Goal: Task Accomplishment & Management: Manage account settings

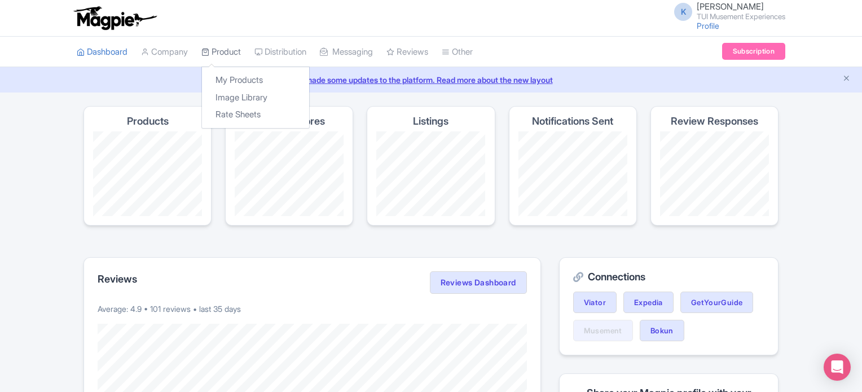
click at [237, 52] on link "Product" at bounding box center [220, 52] width 39 height 31
click at [240, 76] on link "My Products" at bounding box center [255, 80] width 107 height 17
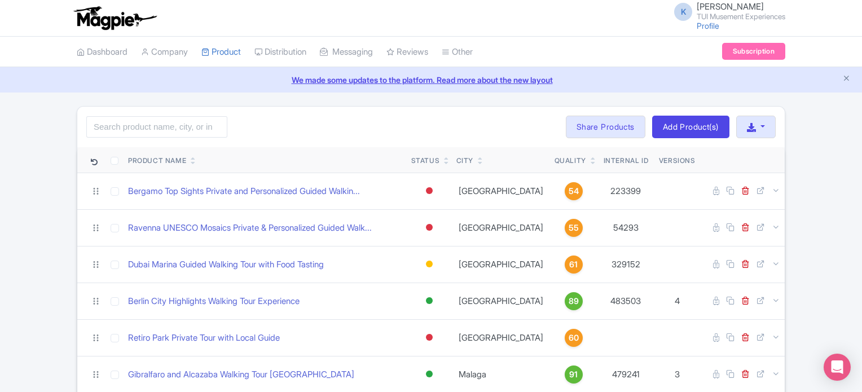
click at [590, 157] on icon at bounding box center [592, 158] width 5 height 7
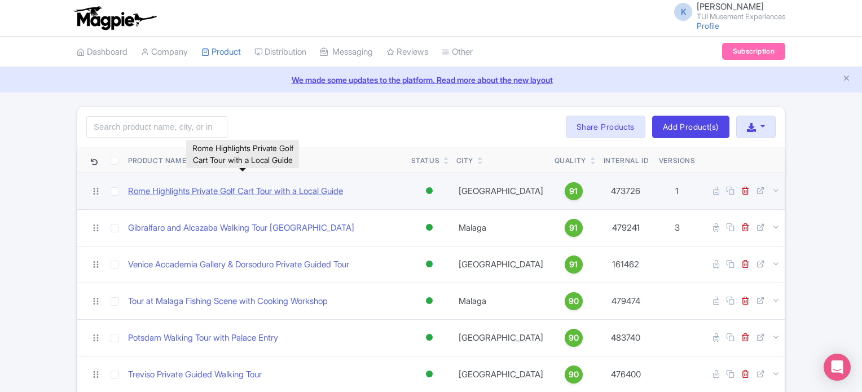
click at [317, 189] on link "Rome Highlights Private Golf Cart Tour with a Local Guide" at bounding box center [235, 191] width 215 height 13
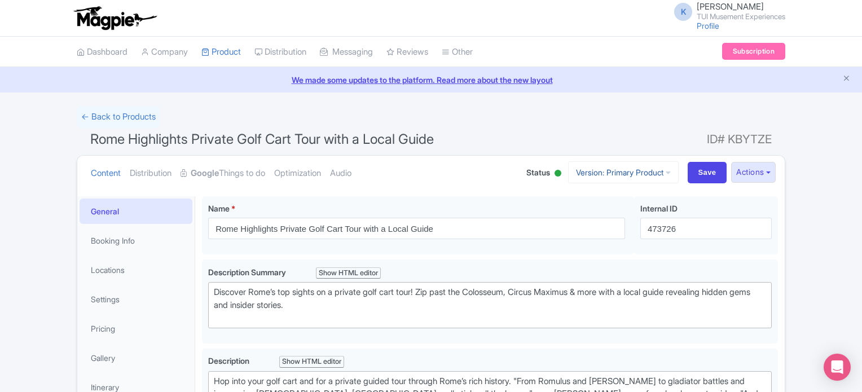
click at [660, 178] on link "Version: Primary Product" at bounding box center [623, 172] width 111 height 22
click at [765, 171] on button "Actions" at bounding box center [753, 172] width 45 height 21
click at [733, 265] on link "Create new version" at bounding box center [725, 266] width 107 height 17
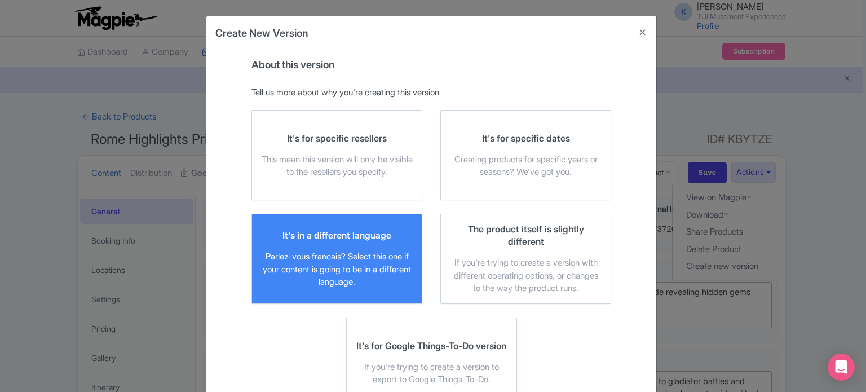
click at [307, 234] on div "It's in a different language" at bounding box center [337, 235] width 109 height 12
click at [0, 0] on input "It's in a different language Parlez-vous francais? Select this one if your cont…" at bounding box center [0, 0] width 0 height 0
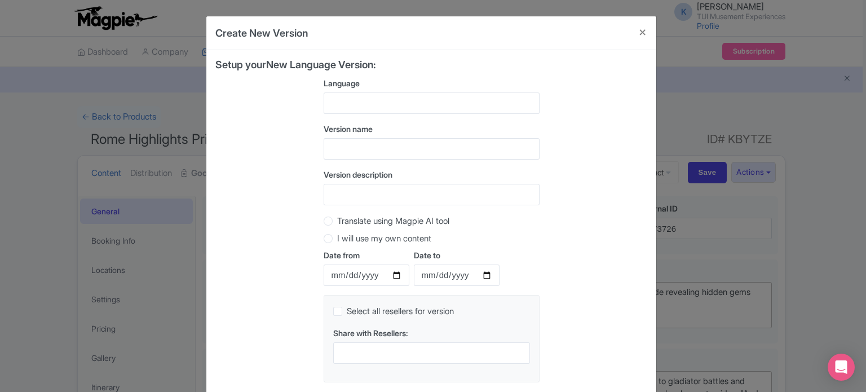
click at [400, 101] on div at bounding box center [432, 102] width 216 height 21
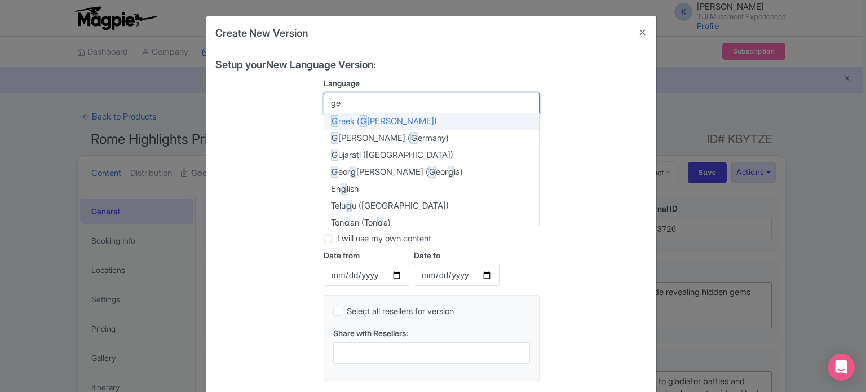
type input "ger"
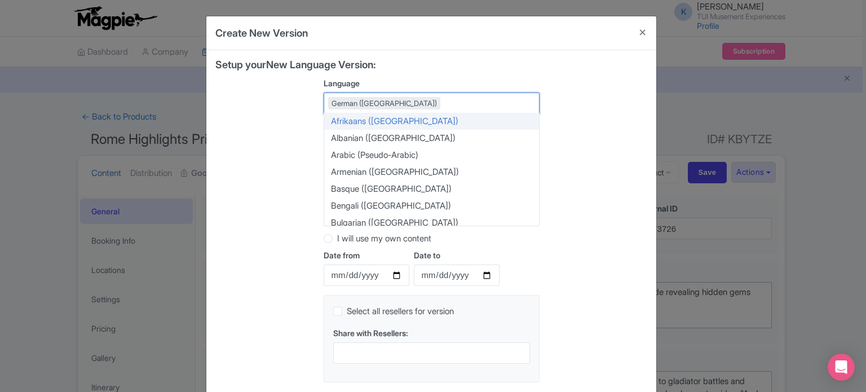
click at [587, 94] on div "Setup your New Language Version: Language German (Germany) German (Germany) Afr…" at bounding box center [431, 225] width 432 height 332
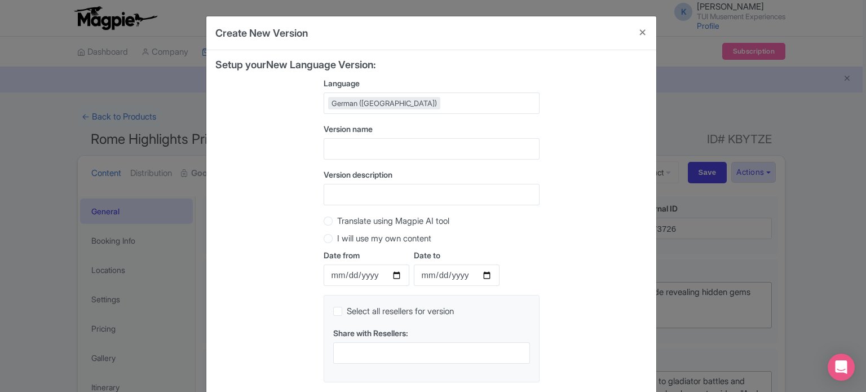
click at [373, 221] on label "Translate using Magpie AI tool" at bounding box center [393, 221] width 112 height 13
click at [348, 221] on input "Translate using Magpie AI tool" at bounding box center [342, 219] width 11 height 11
radio input "true"
drag, startPoint x: 645, startPoint y: 92, endPoint x: 647, endPoint y: 133, distance: 40.7
click at [647, 133] on div "About this version Tell us more about why you're creating this version You must…" at bounding box center [431, 225] width 450 height 350
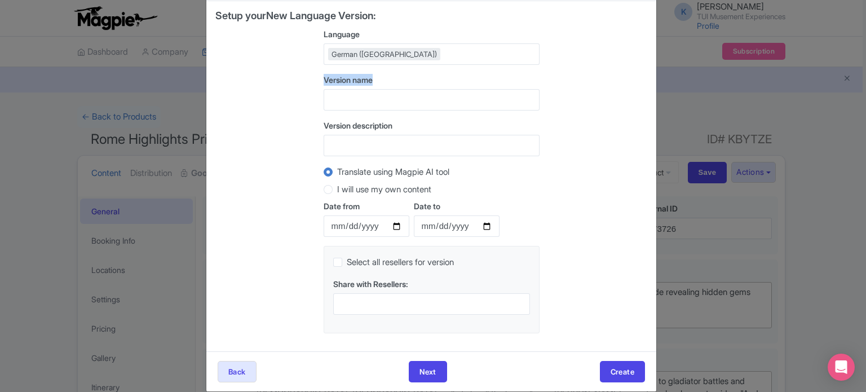
scroll to position [63, 0]
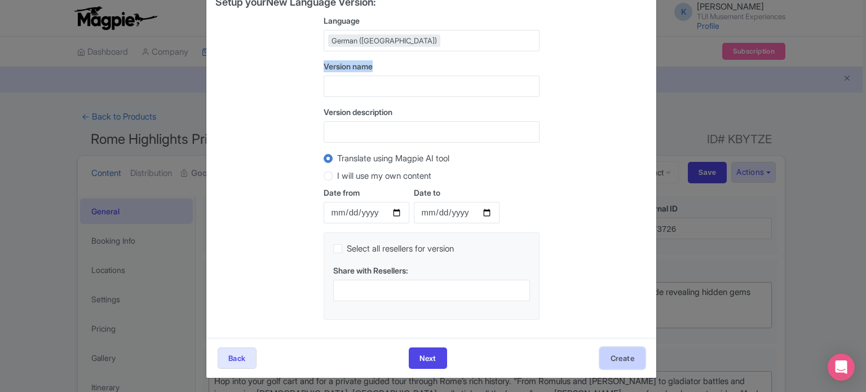
click at [622, 356] on button "Create" at bounding box center [622, 357] width 45 height 21
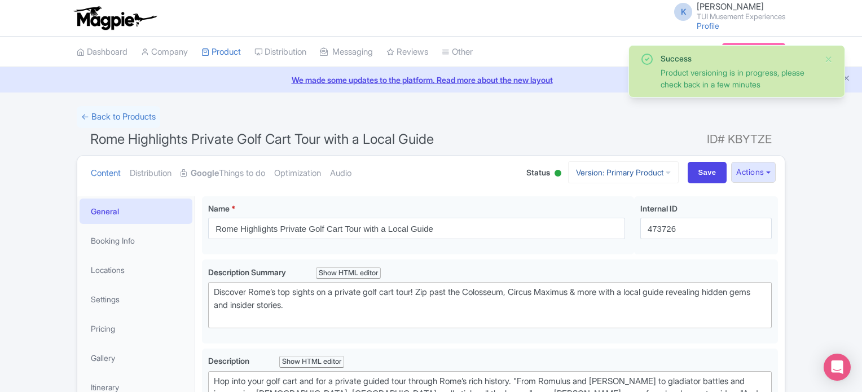
click at [629, 171] on link "Version: Primary Product" at bounding box center [623, 172] width 111 height 22
click at [616, 233] on link "German" at bounding box center [632, 233] width 107 height 17
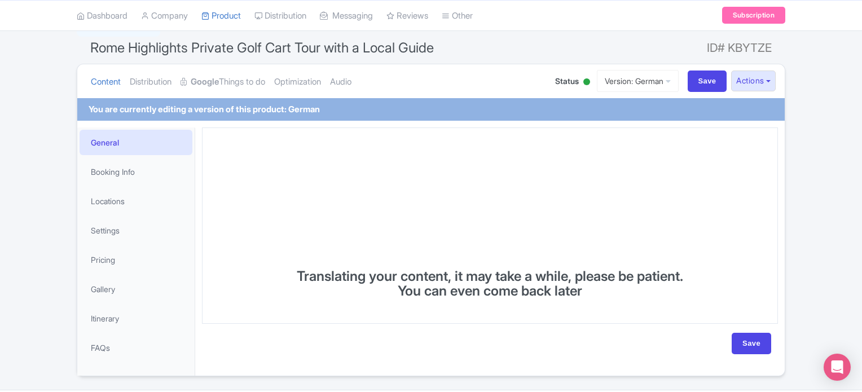
scroll to position [91, 0]
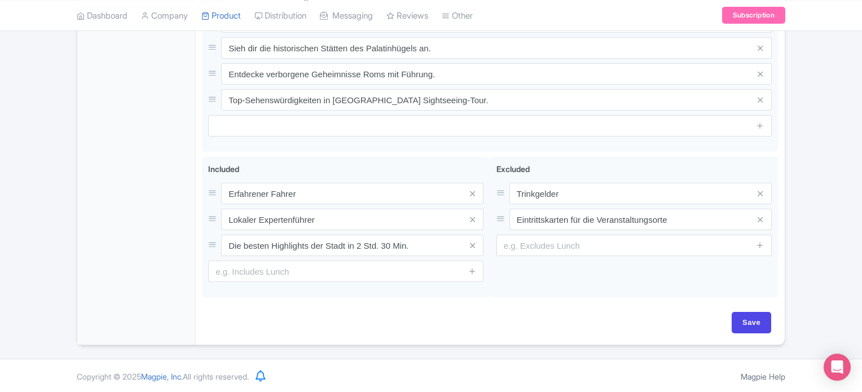
scroll to position [632, 0]
click at [747, 319] on input "Save" at bounding box center [750, 320] width 39 height 21
type input "Saving..."
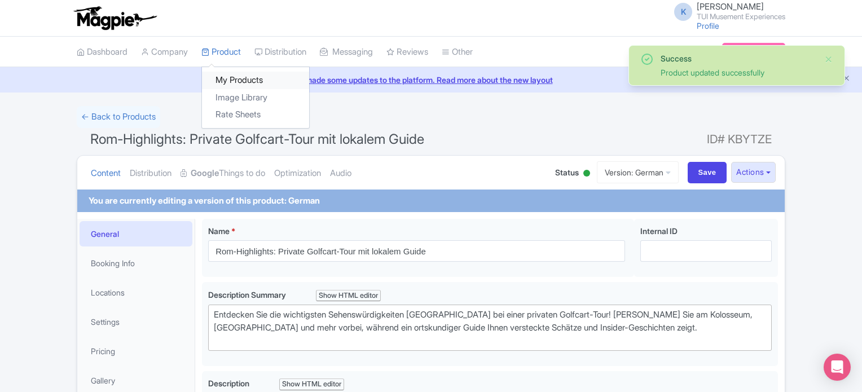
click at [227, 76] on link "My Products" at bounding box center [255, 80] width 107 height 17
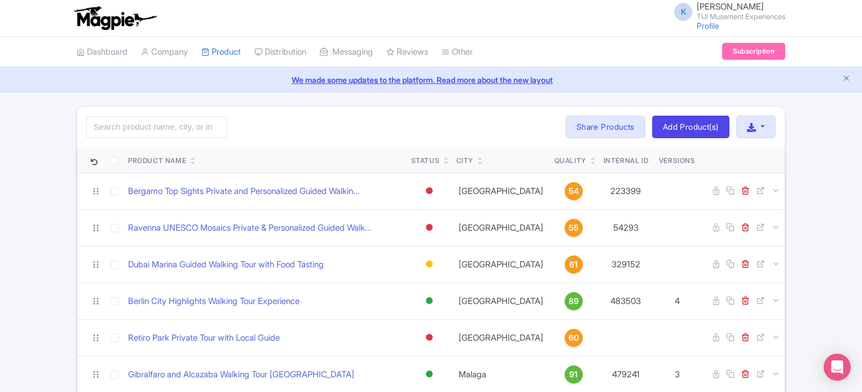
click at [590, 158] on link at bounding box center [592, 162] width 5 height 9
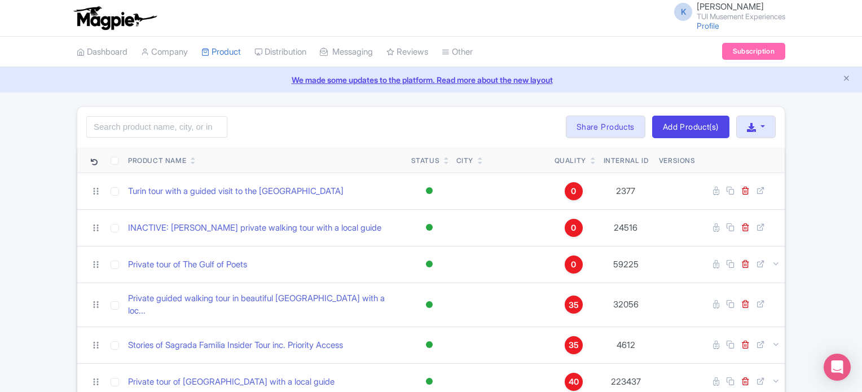
click at [590, 158] on link at bounding box center [592, 162] width 5 height 9
click at [590, 156] on icon at bounding box center [592, 158] width 5 height 7
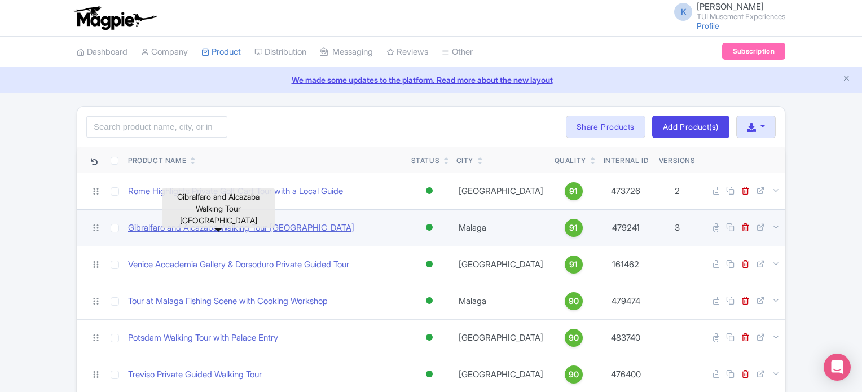
click at [259, 225] on link "Gibralfaro and Alcazaba Walking Tour [GEOGRAPHIC_DATA]" at bounding box center [241, 228] width 226 height 13
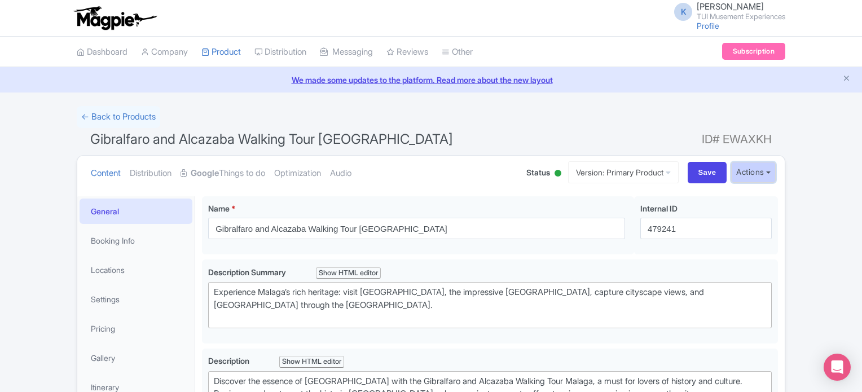
click at [734, 175] on button "Actions" at bounding box center [753, 172] width 45 height 21
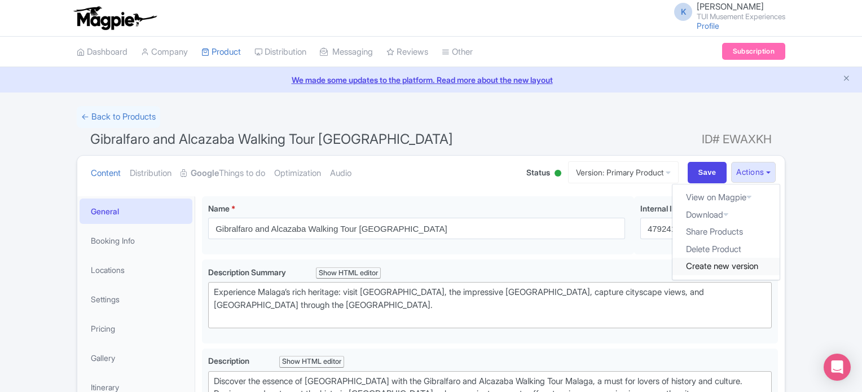
click at [714, 263] on link "Create new version" at bounding box center [725, 266] width 107 height 17
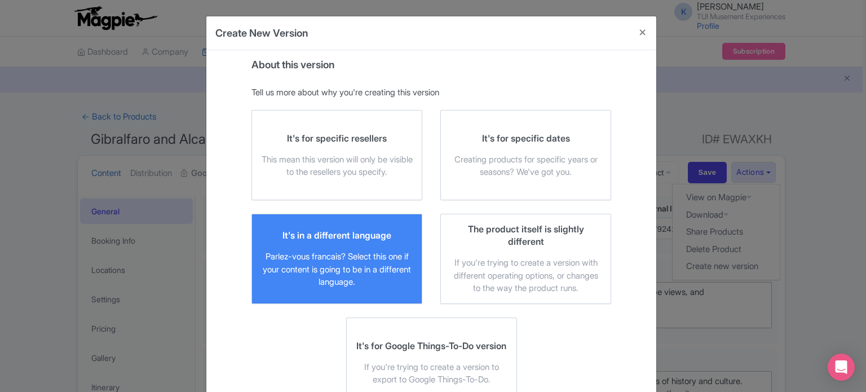
click at [388, 260] on div "Parlez-vous francais? Select this one if your content is going to be in a diffe…" at bounding box center [337, 269] width 152 height 38
click at [0, 0] on input "It's in a different language Parlez-vous francais? Select this one if your cont…" at bounding box center [0, 0] width 0 height 0
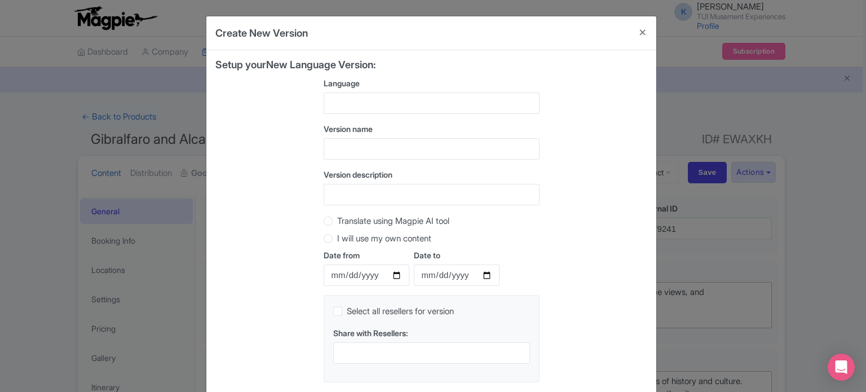
click at [414, 104] on div at bounding box center [432, 102] width 216 height 21
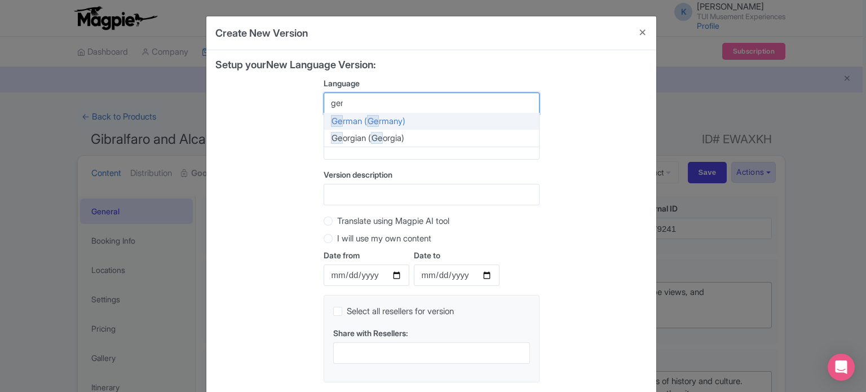
type input "germ"
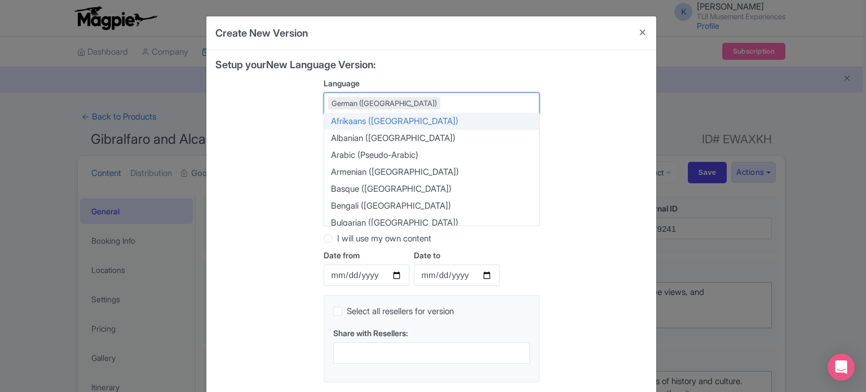
click at [602, 72] on div "Setup your New Language Version: Language German (Germany) German (Germany) Afr…" at bounding box center [431, 225] width 432 height 332
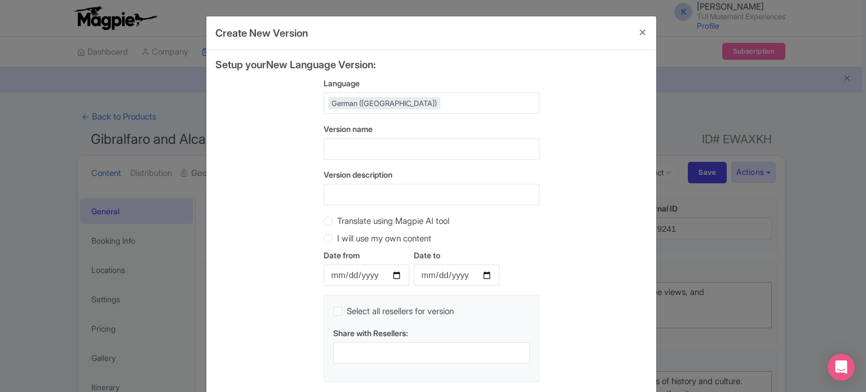
click at [337, 222] on label "Translate using Magpie AI tool" at bounding box center [393, 221] width 112 height 13
click at [337, 222] on input "Translate using Magpie AI tool" at bounding box center [342, 219] width 11 height 11
radio input "true"
click at [624, 152] on div "Setup your New Language Version: Language German (Germany) German (Germany) Afr…" at bounding box center [431, 225] width 432 height 332
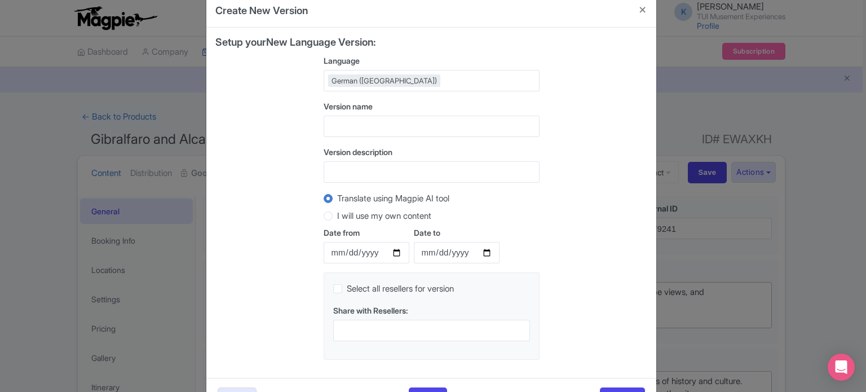
scroll to position [63, 0]
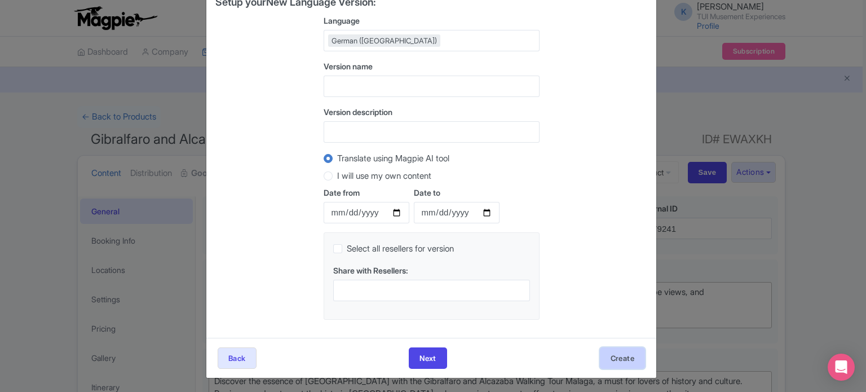
click at [625, 352] on button "Create" at bounding box center [622, 357] width 45 height 21
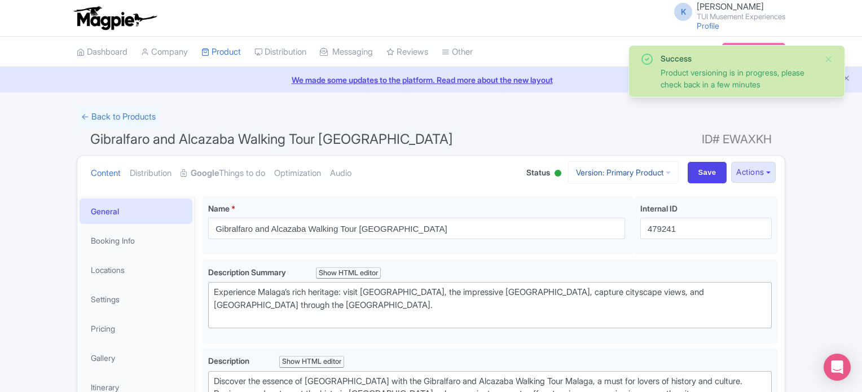
click at [636, 174] on link "Version: Primary Product" at bounding box center [623, 172] width 111 height 22
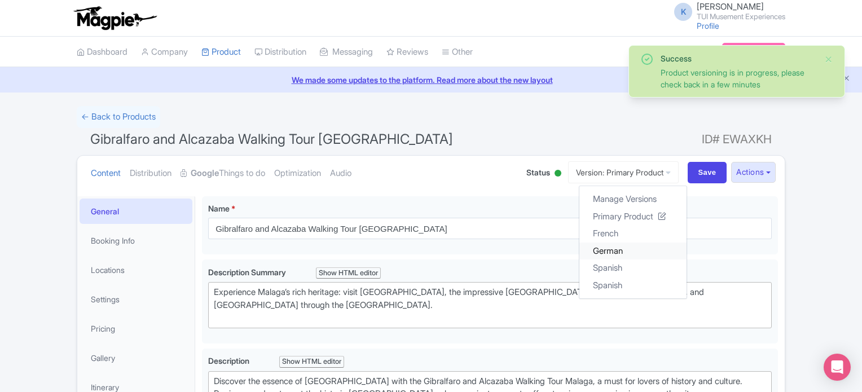
click at [610, 245] on link "German" at bounding box center [632, 250] width 107 height 17
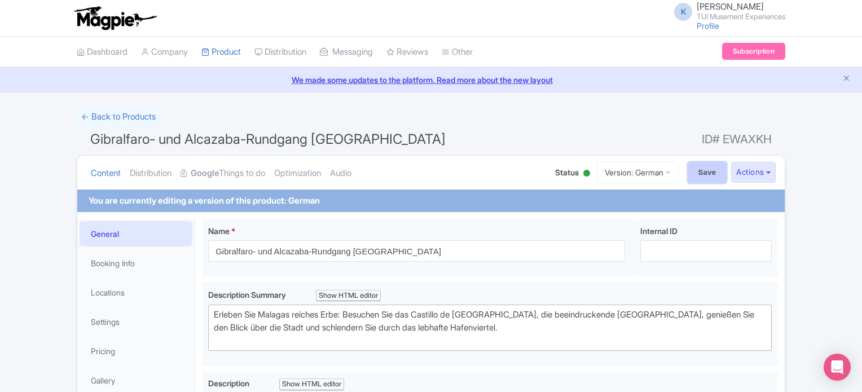
click at [699, 173] on input "Save" at bounding box center [706, 172] width 39 height 21
type input "Saving..."
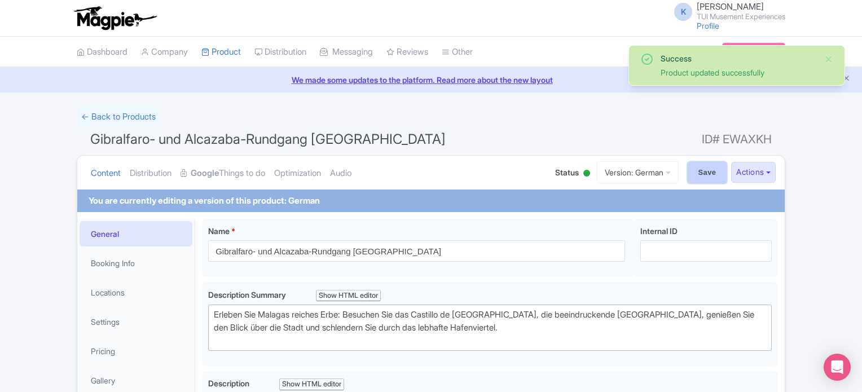
click at [712, 176] on input "Save" at bounding box center [706, 172] width 39 height 21
type input "Saving..."
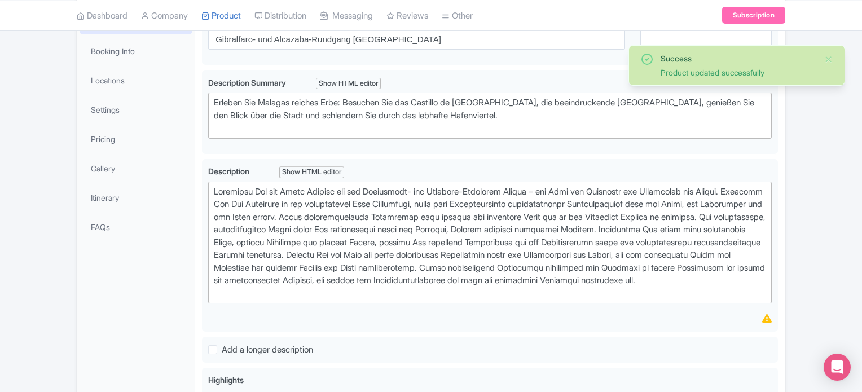
drag, startPoint x: 0, startPoint y: 0, endPoint x: 864, endPoint y: 8, distance: 863.9
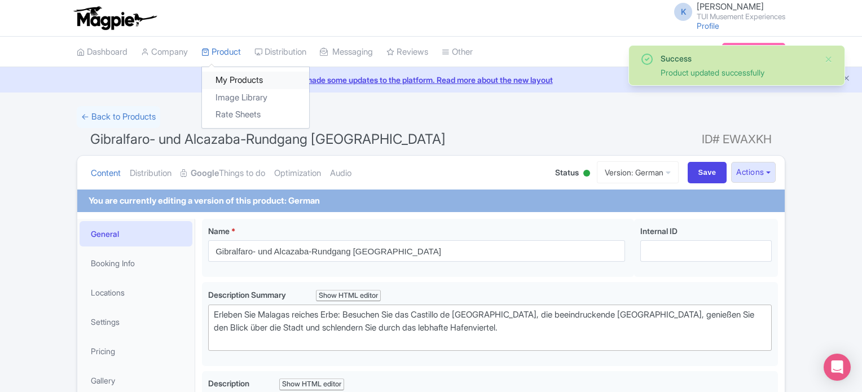
click at [233, 78] on link "My Products" at bounding box center [255, 80] width 107 height 17
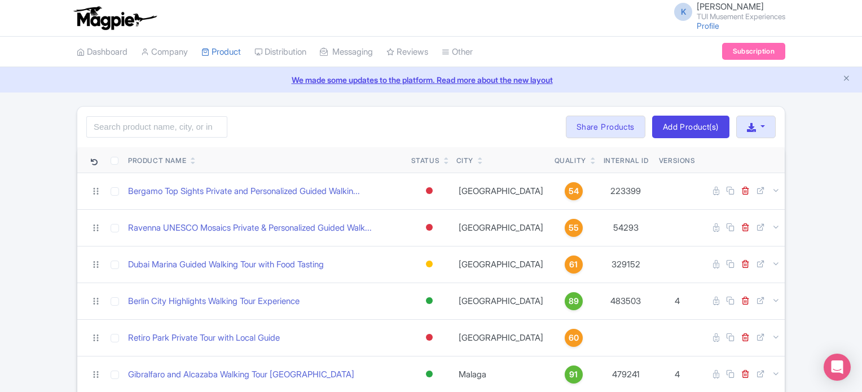
click at [590, 155] on icon at bounding box center [592, 158] width 5 height 7
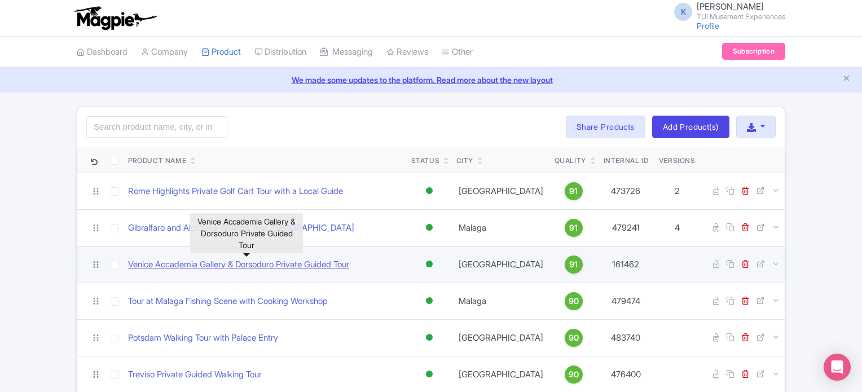
click at [307, 263] on link "Venice Accademia Gallery & Dorsoduro Private Guided Tour" at bounding box center [238, 264] width 221 height 13
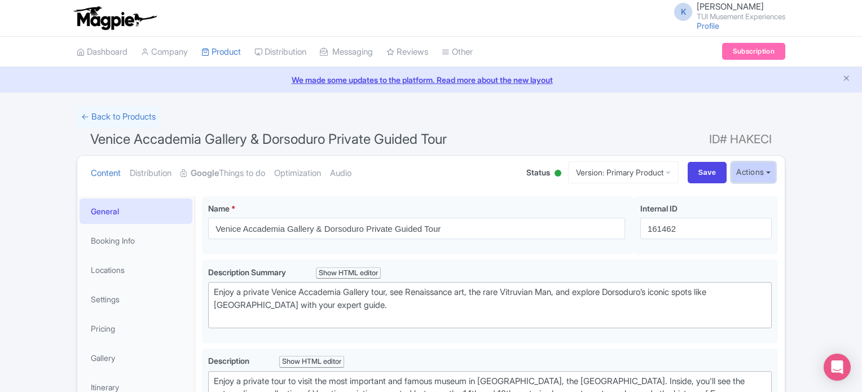
click at [755, 175] on button "Actions" at bounding box center [753, 172] width 45 height 21
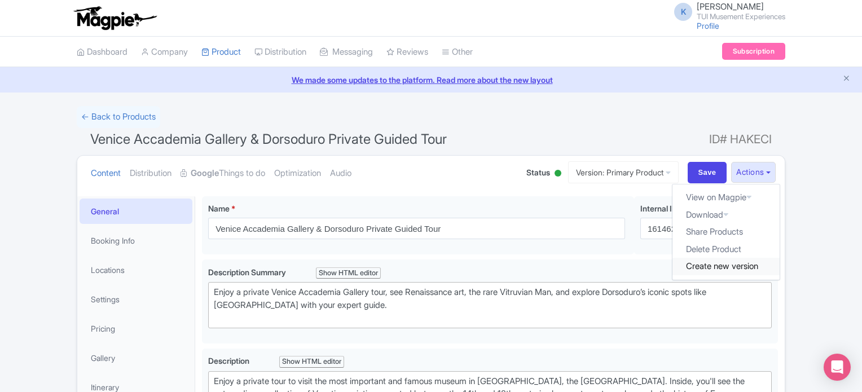
click at [723, 264] on link "Create new version" at bounding box center [725, 266] width 107 height 17
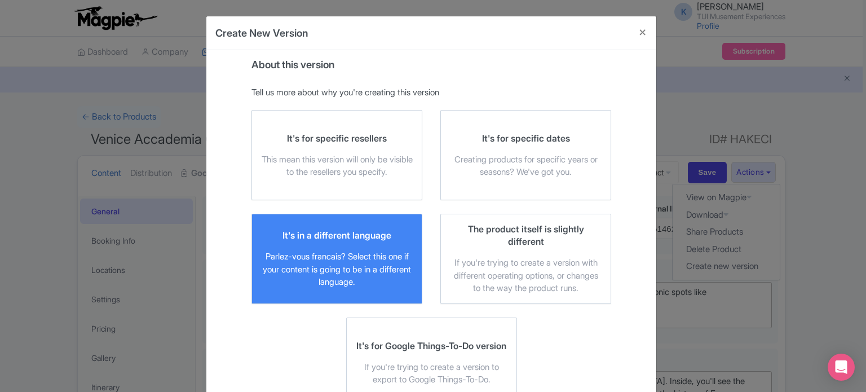
click at [334, 254] on div "Parlez-vous francais? Select this one if your content is going to be in a diffe…" at bounding box center [337, 269] width 152 height 38
click at [0, 0] on input "It's in a different language Parlez-vous francais? Select this one if your cont…" at bounding box center [0, 0] width 0 height 0
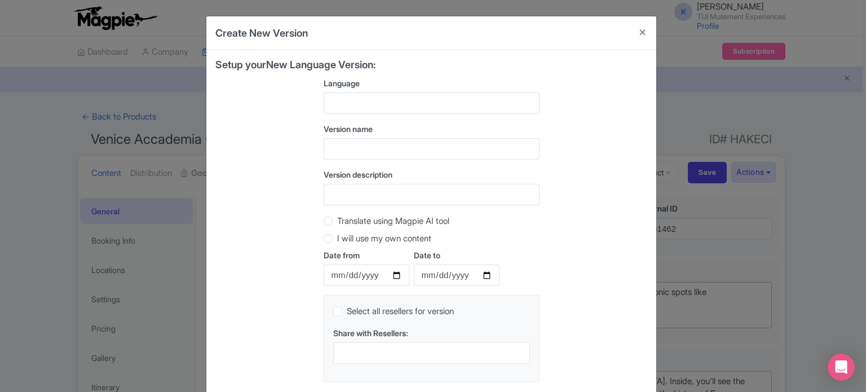
click at [433, 96] on div at bounding box center [432, 102] width 216 height 21
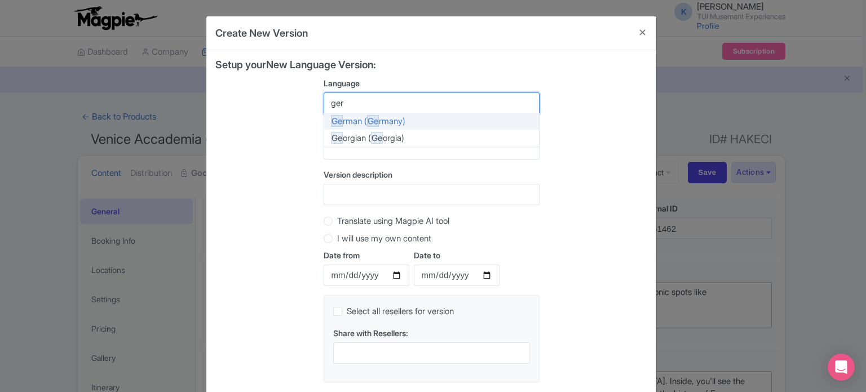
type input "germ"
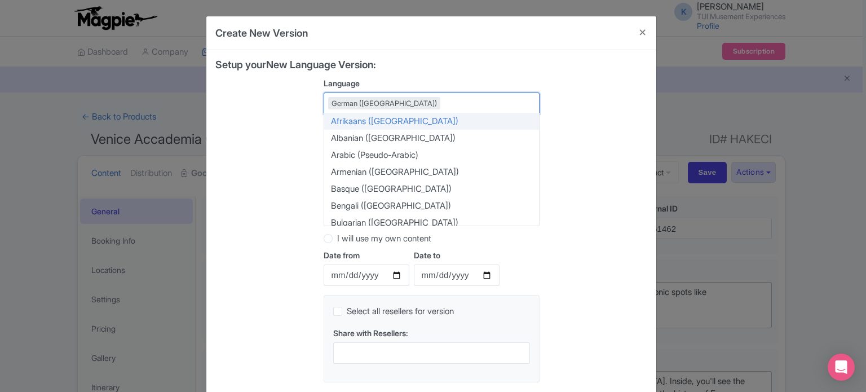
click at [606, 89] on div "Setup your New Language Version: Language German (Germany) German (Germany) Afr…" at bounding box center [431, 225] width 432 height 332
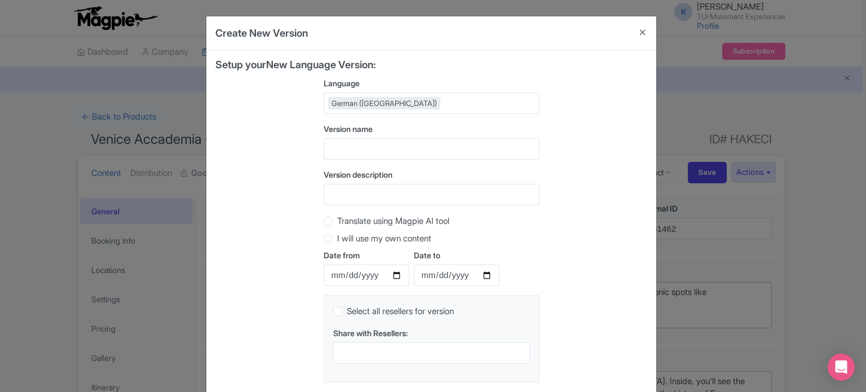
click at [397, 221] on label "Translate using Magpie AI tool" at bounding box center [393, 221] width 112 height 13
click at [348, 221] on input "Translate using Magpie AI tool" at bounding box center [342, 219] width 11 height 11
radio input "true"
click at [337, 232] on input "I will use my own content" at bounding box center [342, 237] width 11 height 11
radio input "true"
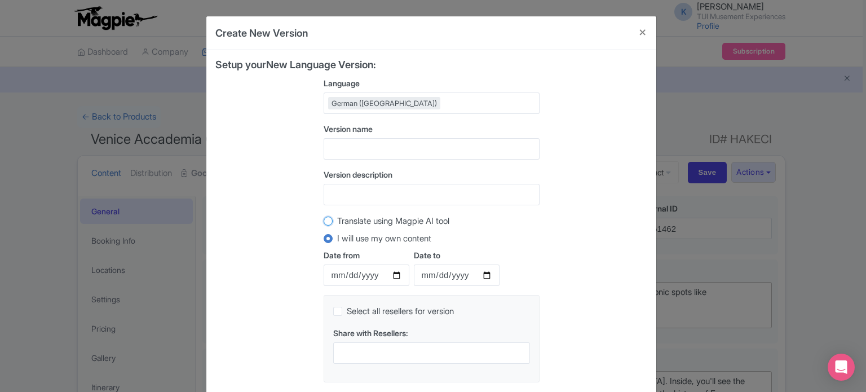
click at [337, 214] on input "Translate using Magpie AI tool" at bounding box center [342, 219] width 11 height 11
radio input "true"
click at [337, 232] on input "I will use my own content" at bounding box center [342, 237] width 11 height 11
radio input "true"
click at [337, 214] on input "Translate using Magpie AI tool" at bounding box center [342, 219] width 11 height 11
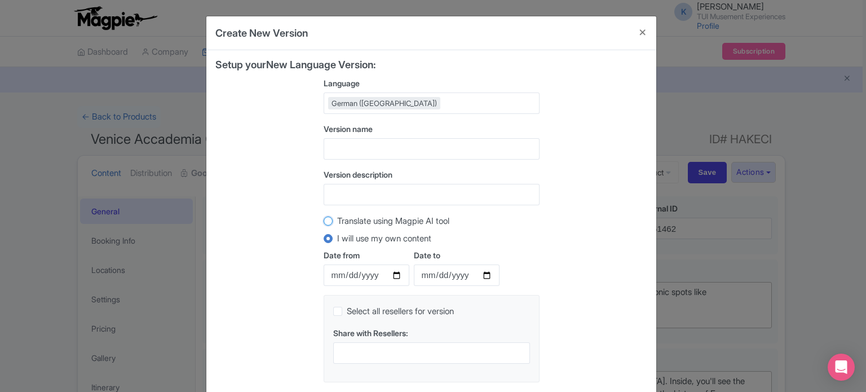
radio input "true"
click at [337, 232] on input "I will use my own content" at bounding box center [342, 237] width 11 height 11
radio input "true"
click at [337, 214] on input "Translate using Magpie AI tool" at bounding box center [342, 219] width 11 height 11
radio input "true"
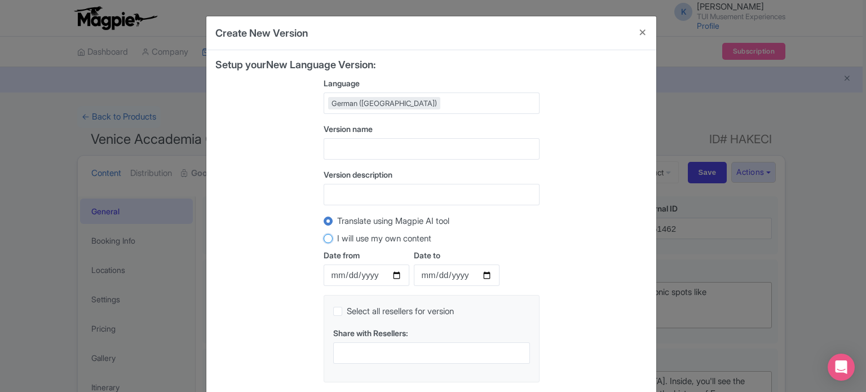
click at [337, 232] on input "I will use my own content" at bounding box center [342, 237] width 11 height 11
radio input "true"
click at [337, 222] on label "Translate using Magpie AI tool" at bounding box center [393, 221] width 112 height 13
click at [337, 222] on input "Translate using Magpie AI tool" at bounding box center [342, 219] width 11 height 11
radio input "true"
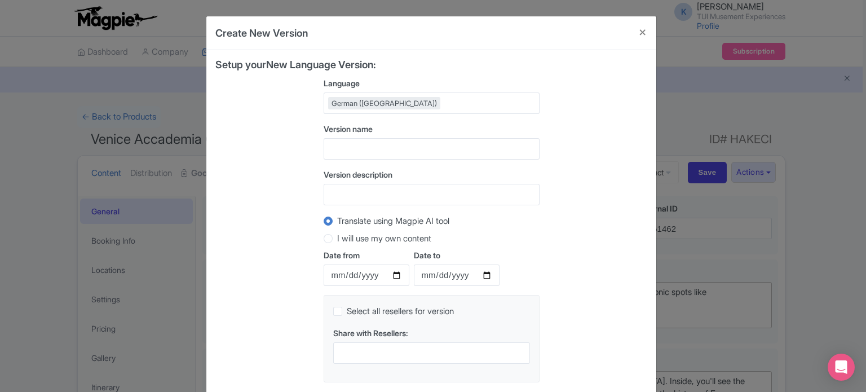
click at [603, 226] on div "Setup your New Language Version: Language German (Germany) German (Germany) Afr…" at bounding box center [431, 225] width 432 height 332
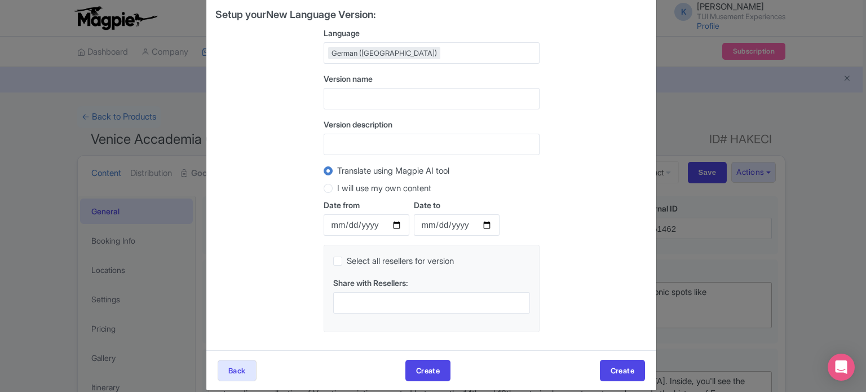
scroll to position [63, 0]
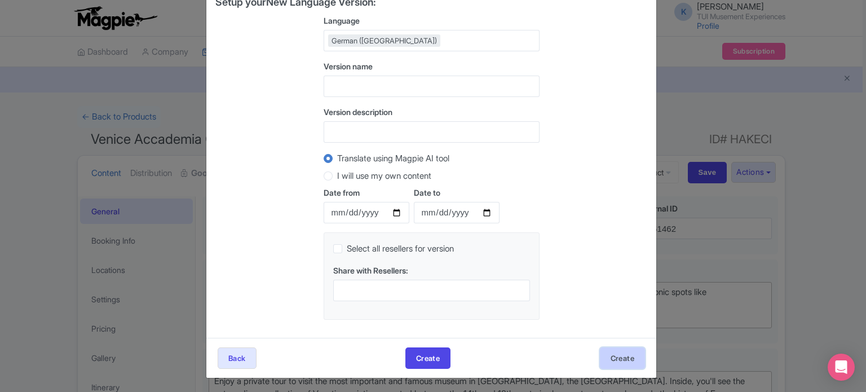
click at [625, 348] on button "Create" at bounding box center [622, 357] width 45 height 21
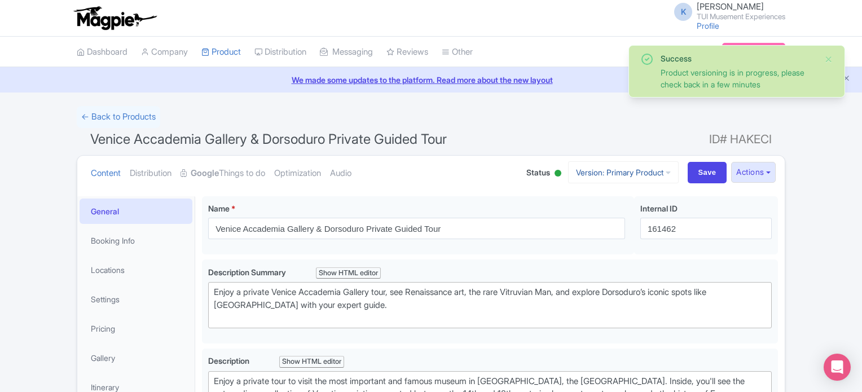
click at [645, 172] on link "Version: Primary Product" at bounding box center [623, 172] width 111 height 22
click at [627, 232] on link "German" at bounding box center [632, 233] width 107 height 17
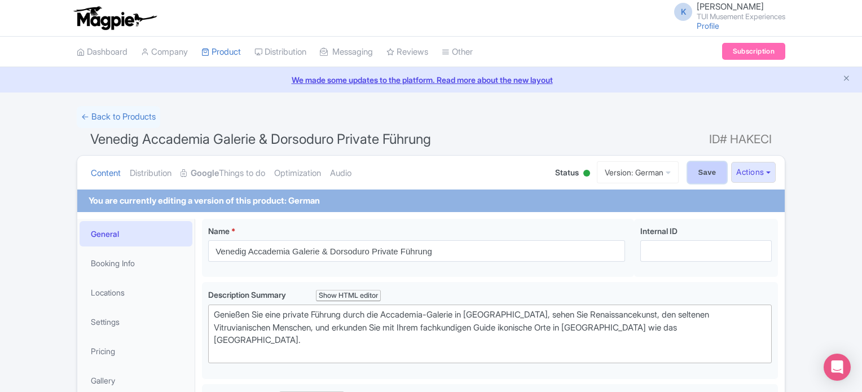
click at [702, 169] on input "Save" at bounding box center [706, 172] width 39 height 21
type input "Saving..."
click at [700, 177] on input "Save" at bounding box center [706, 172] width 39 height 21
type input "Saving..."
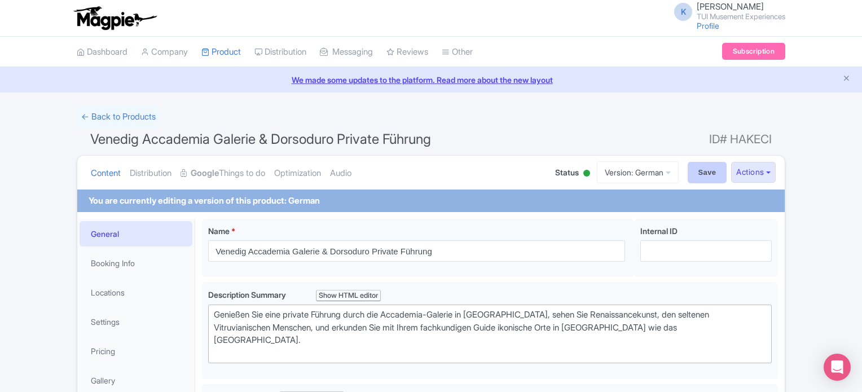
type input "Saving..."
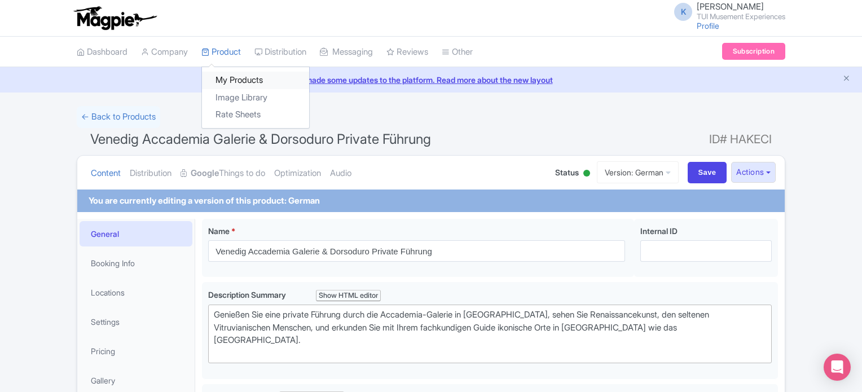
click at [241, 83] on link "My Products" at bounding box center [255, 80] width 107 height 17
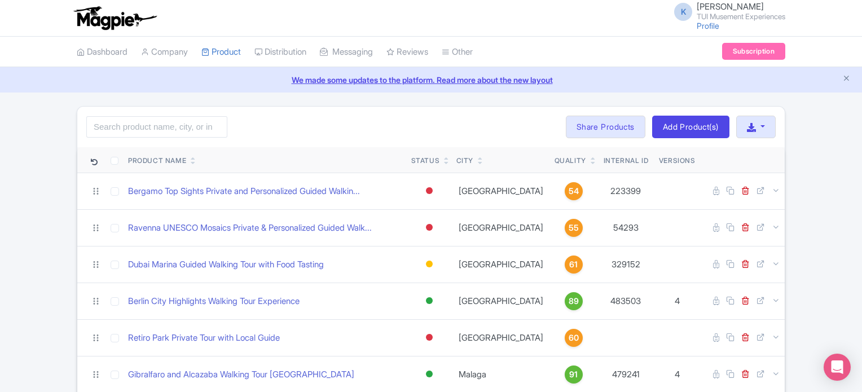
click at [590, 155] on icon at bounding box center [592, 158] width 5 height 7
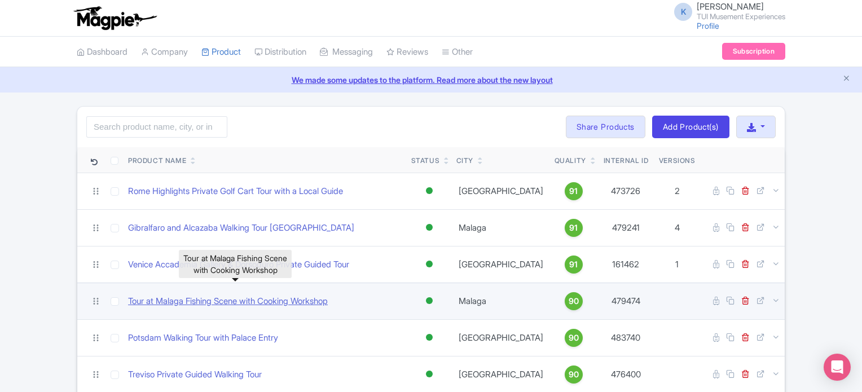
click at [292, 299] on link "Tour at Malaga Fishing Scene with Cooking Workshop" at bounding box center [228, 301] width 200 height 13
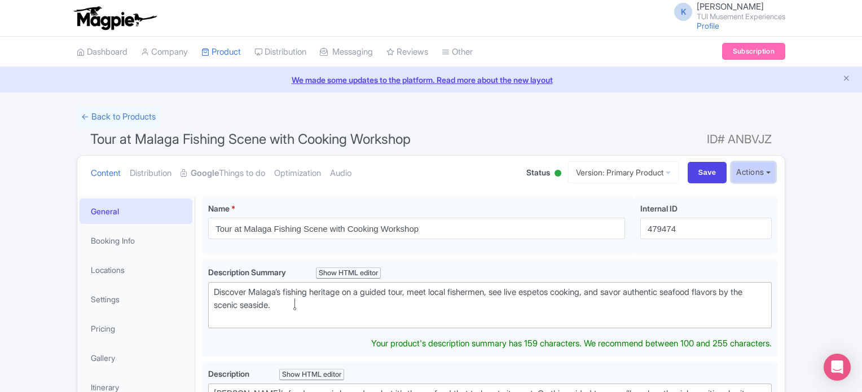
click at [754, 169] on button "Actions" at bounding box center [753, 172] width 45 height 21
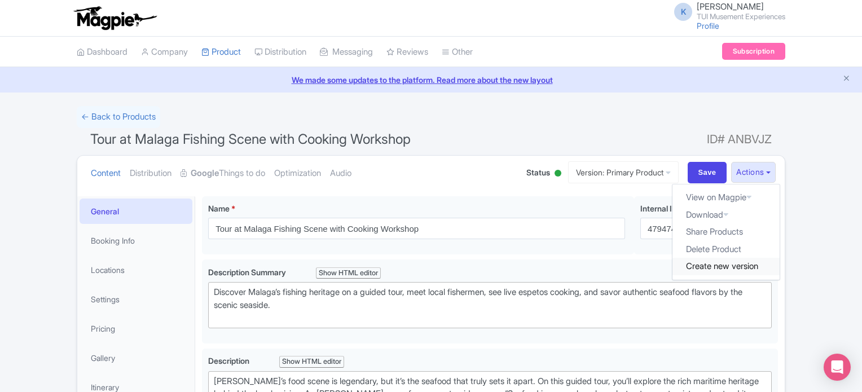
click at [715, 264] on link "Create new version" at bounding box center [725, 266] width 107 height 17
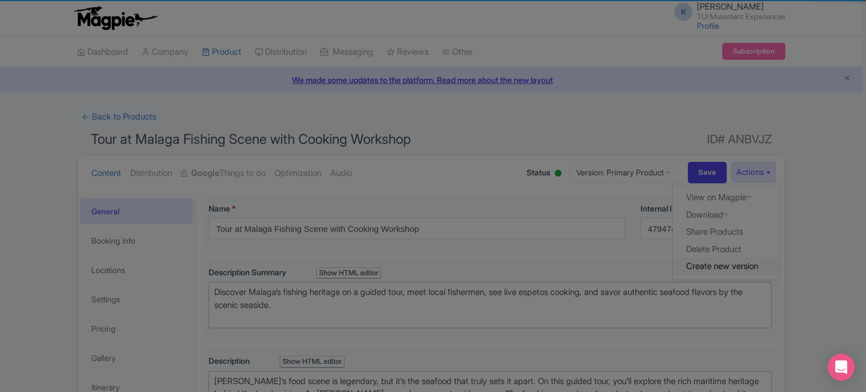
click at [747, 266] on div at bounding box center [433, 196] width 866 height 392
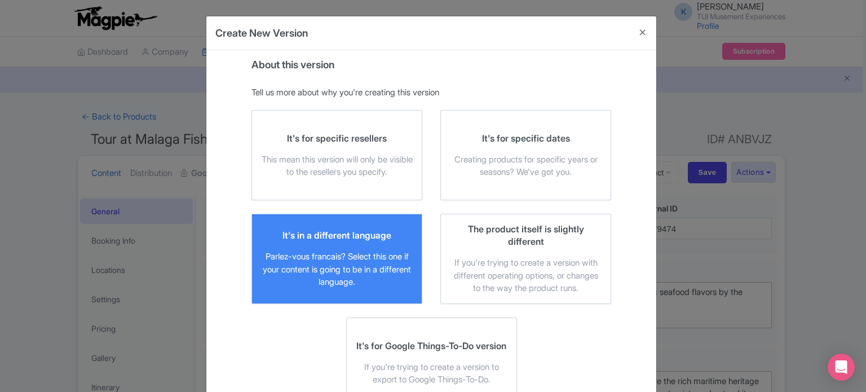
click at [372, 265] on div "Parlez-vous francais? Select this one if your content is going to be in a diffe…" at bounding box center [337, 269] width 152 height 38
click at [0, 0] on input "It's in a different language Parlez-vous francais? Select this one if your cont…" at bounding box center [0, 0] width 0 height 0
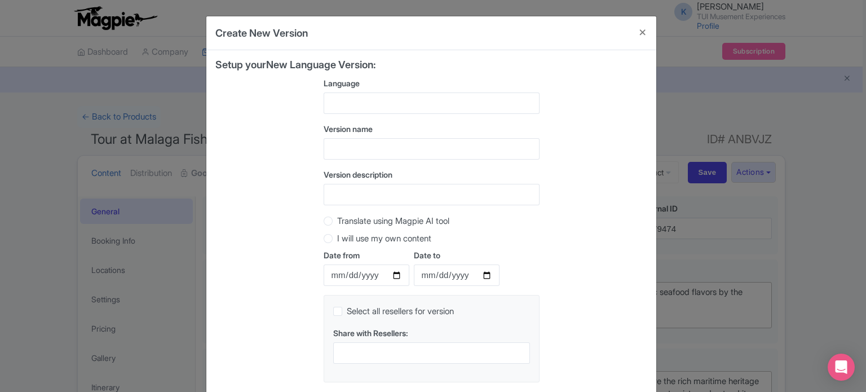
click at [420, 99] on div at bounding box center [432, 102] width 216 height 21
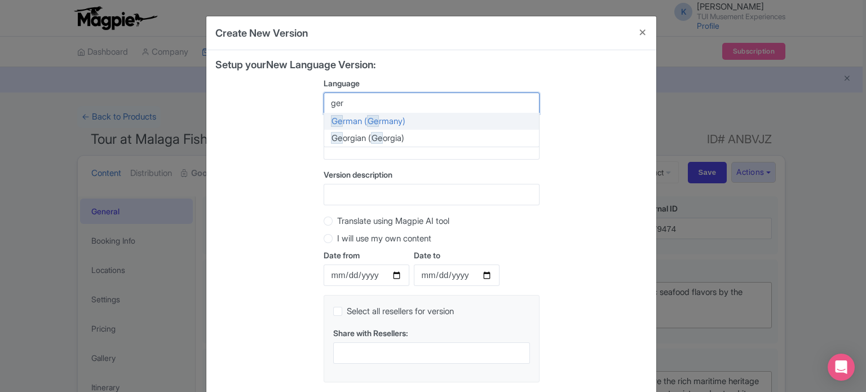
type input "germ"
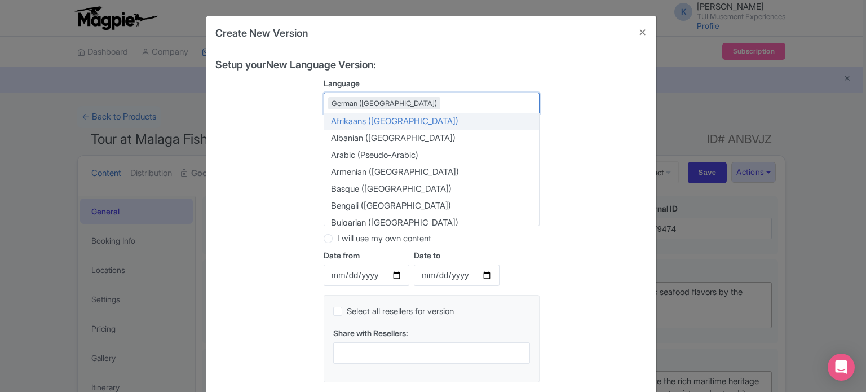
click at [643, 118] on div "Setup your New Language Version: Language German (Germany) German (Germany) Afr…" at bounding box center [431, 225] width 432 height 332
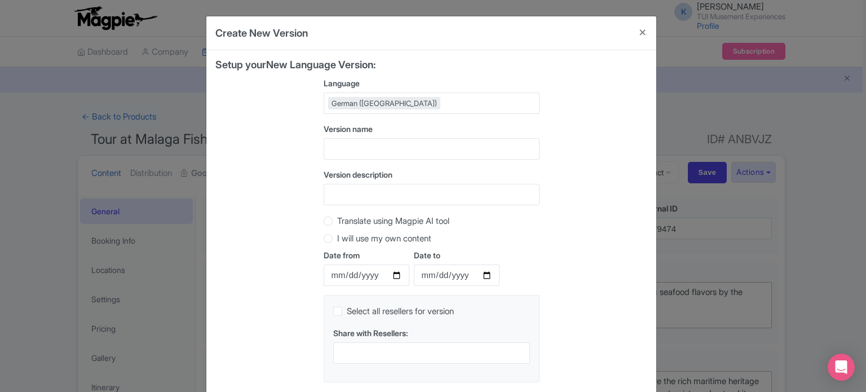
click at [433, 223] on label "Translate using Magpie AI tool" at bounding box center [393, 221] width 112 height 13
click at [348, 223] on input "Translate using Magpie AI tool" at bounding box center [342, 219] width 11 height 11
radio input "true"
click at [337, 232] on input "I will use my own content" at bounding box center [342, 237] width 11 height 11
radio input "true"
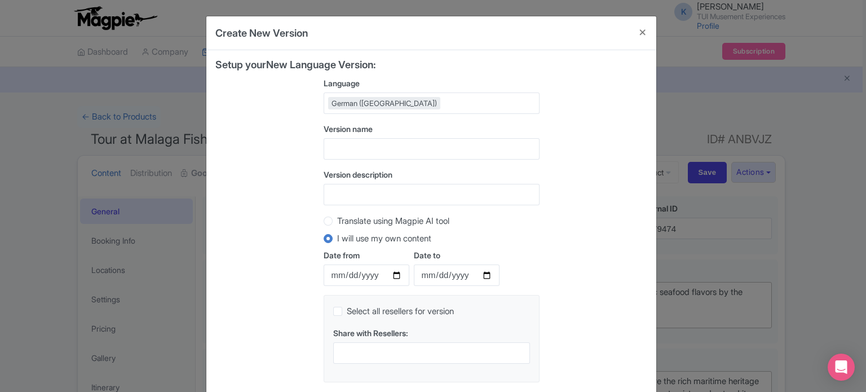
click at [389, 215] on label "Translate using Magpie AI tool" at bounding box center [393, 221] width 112 height 13
click at [348, 214] on input "Translate using Magpie AI tool" at bounding box center [342, 219] width 11 height 11
radio input "true"
click at [602, 195] on div "Setup your New Language Version: Language German (Germany) German (Germany) Afr…" at bounding box center [431, 225] width 432 height 332
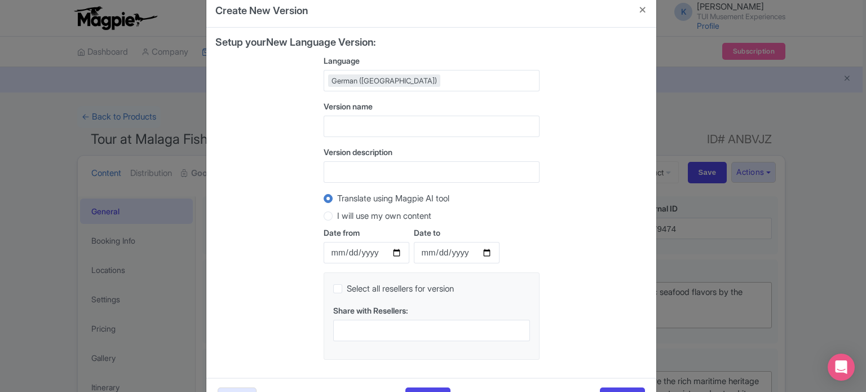
scroll to position [63, 0]
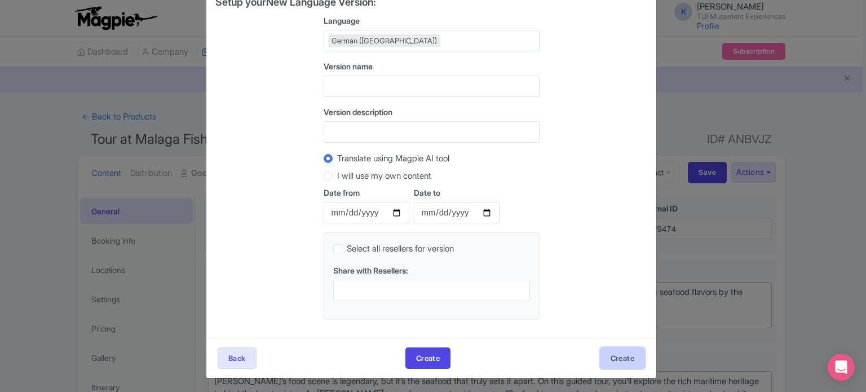
click at [627, 357] on button "Create" at bounding box center [622, 357] width 45 height 21
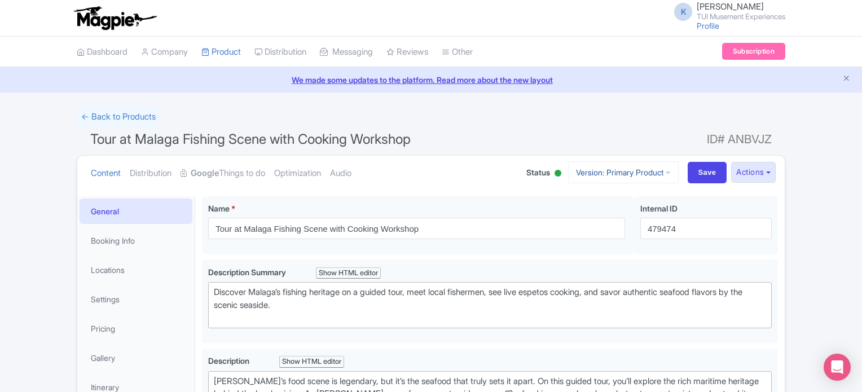
click at [647, 169] on link "Version: Primary Product" at bounding box center [623, 172] width 111 height 22
click at [616, 236] on link "German" at bounding box center [632, 233] width 107 height 17
